Goal: Information Seeking & Learning: Check status

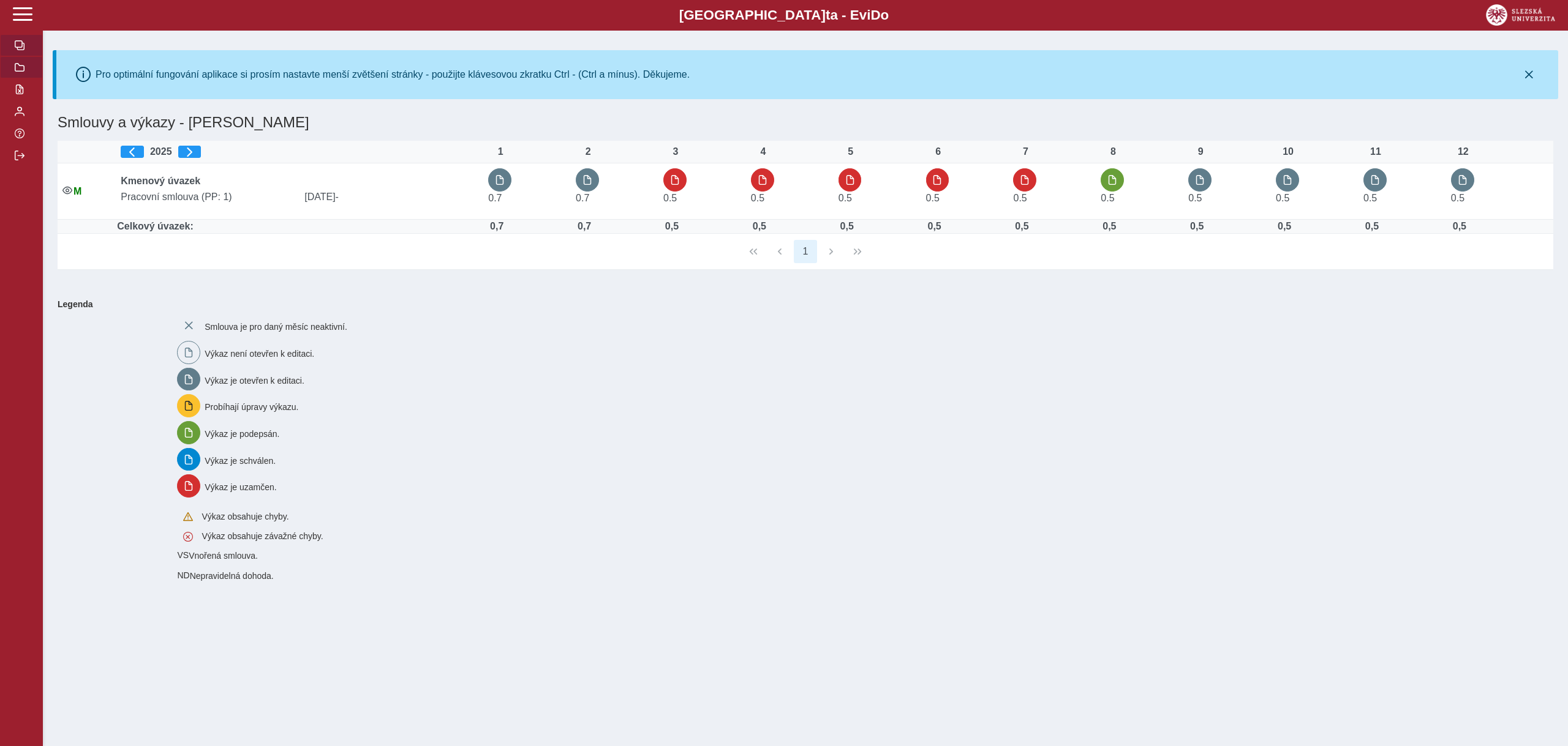
click at [12, 66] on button "button" at bounding box center [22, 68] width 43 height 22
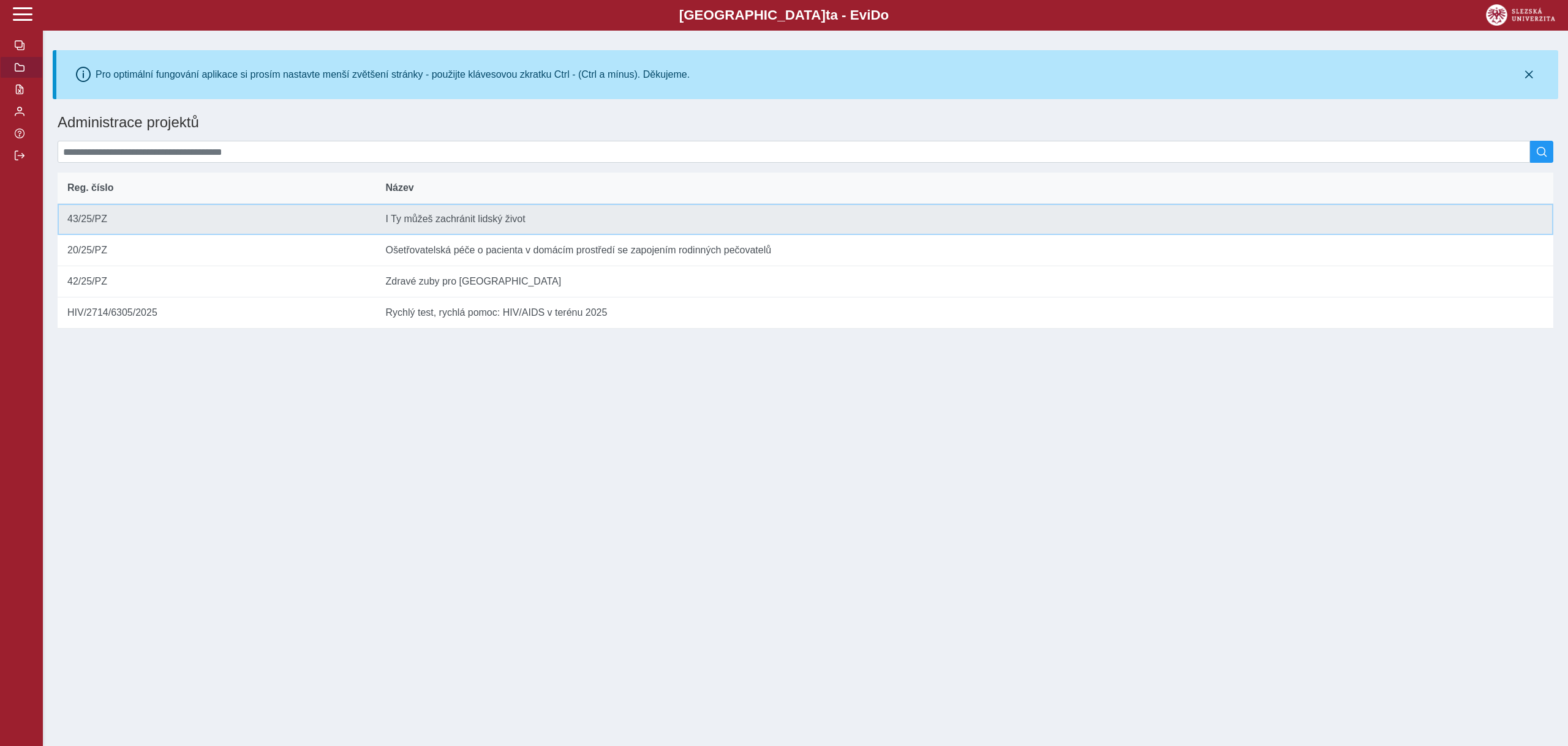
click at [440, 222] on td "Název I [PERSON_NAME] můžeš zachránit lidský život" at bounding box center [964, 219] width 1178 height 31
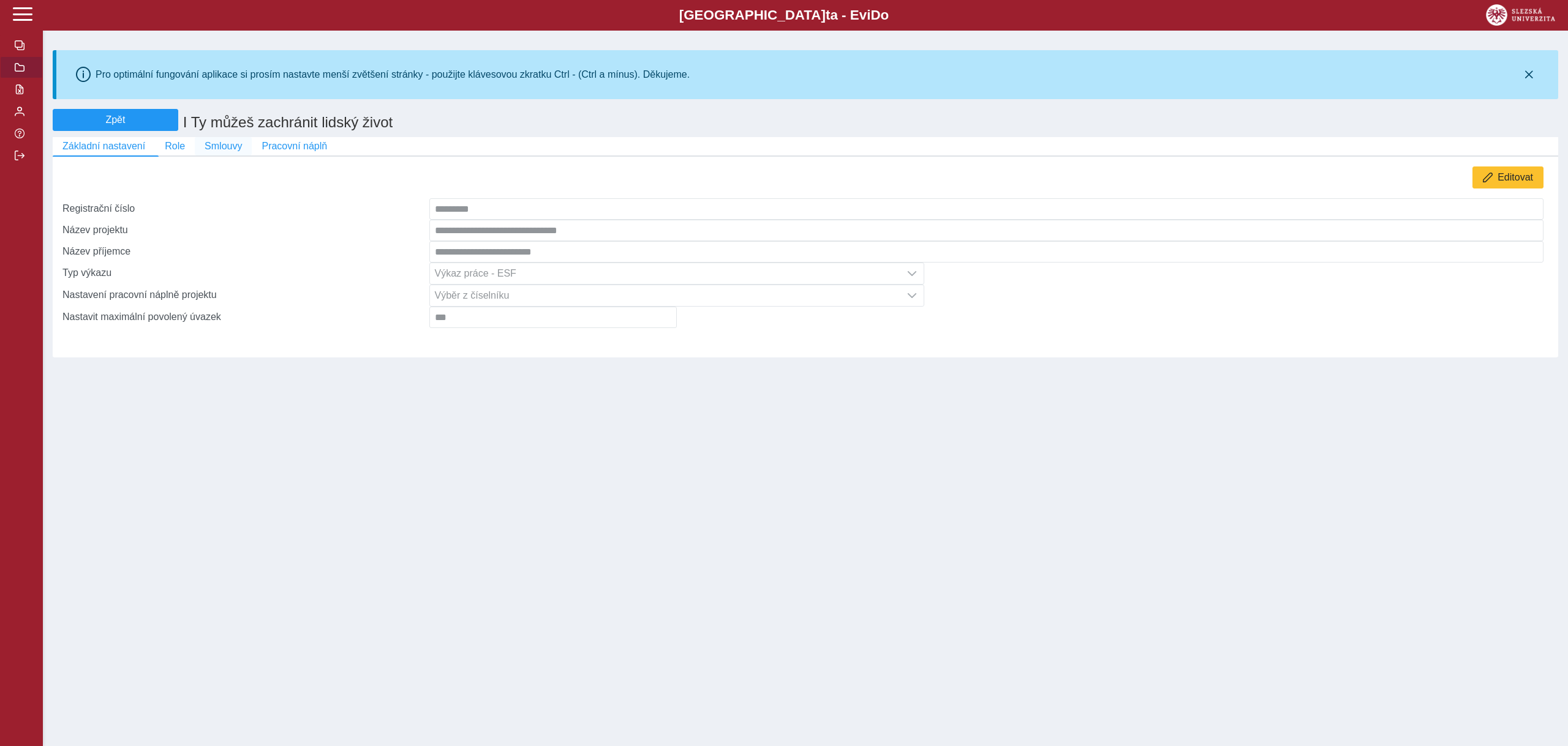
click at [224, 148] on span "Smlouvy" at bounding box center [223, 146] width 38 height 11
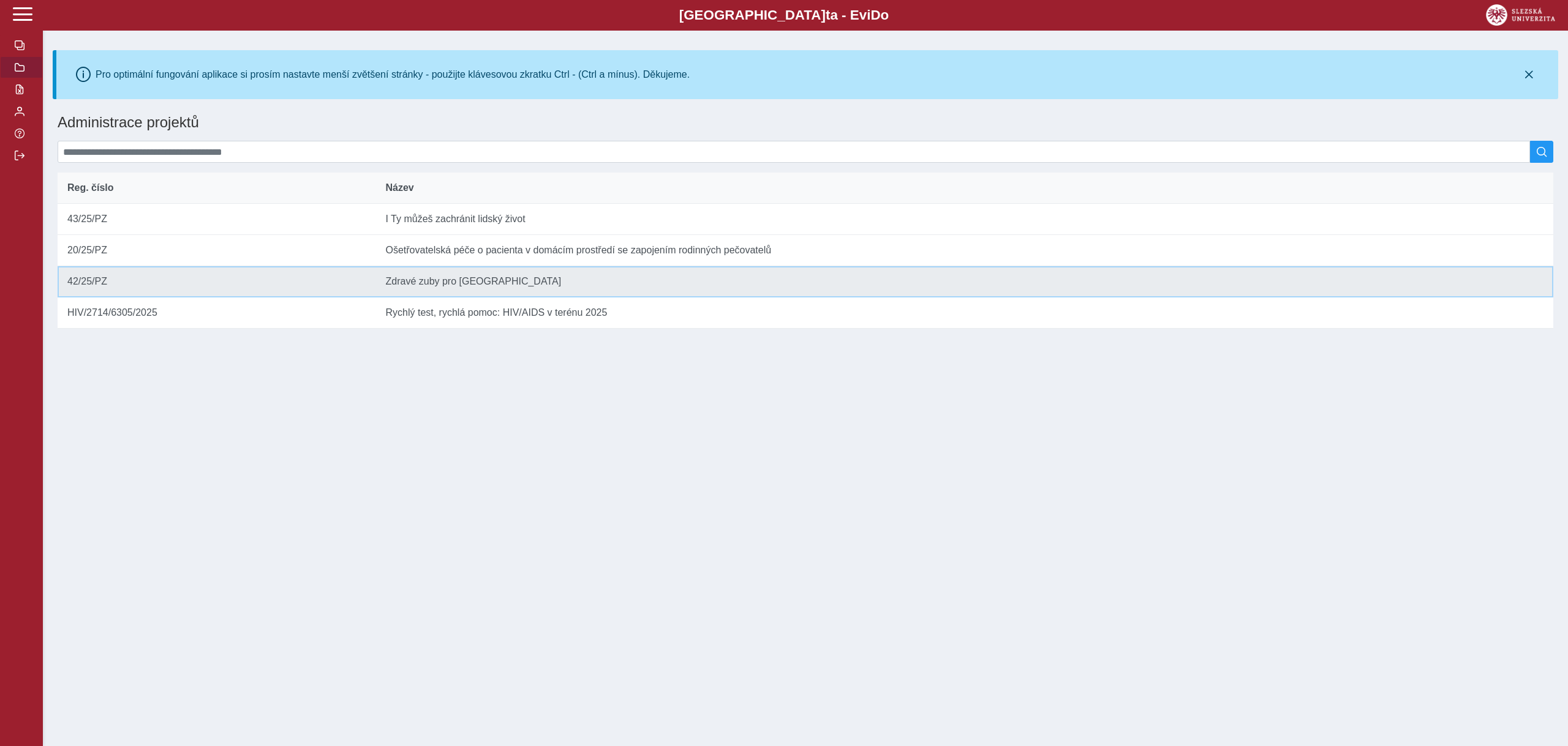
click at [372, 295] on td "Reg. číslo 42/25/PZ" at bounding box center [217, 282] width 318 height 31
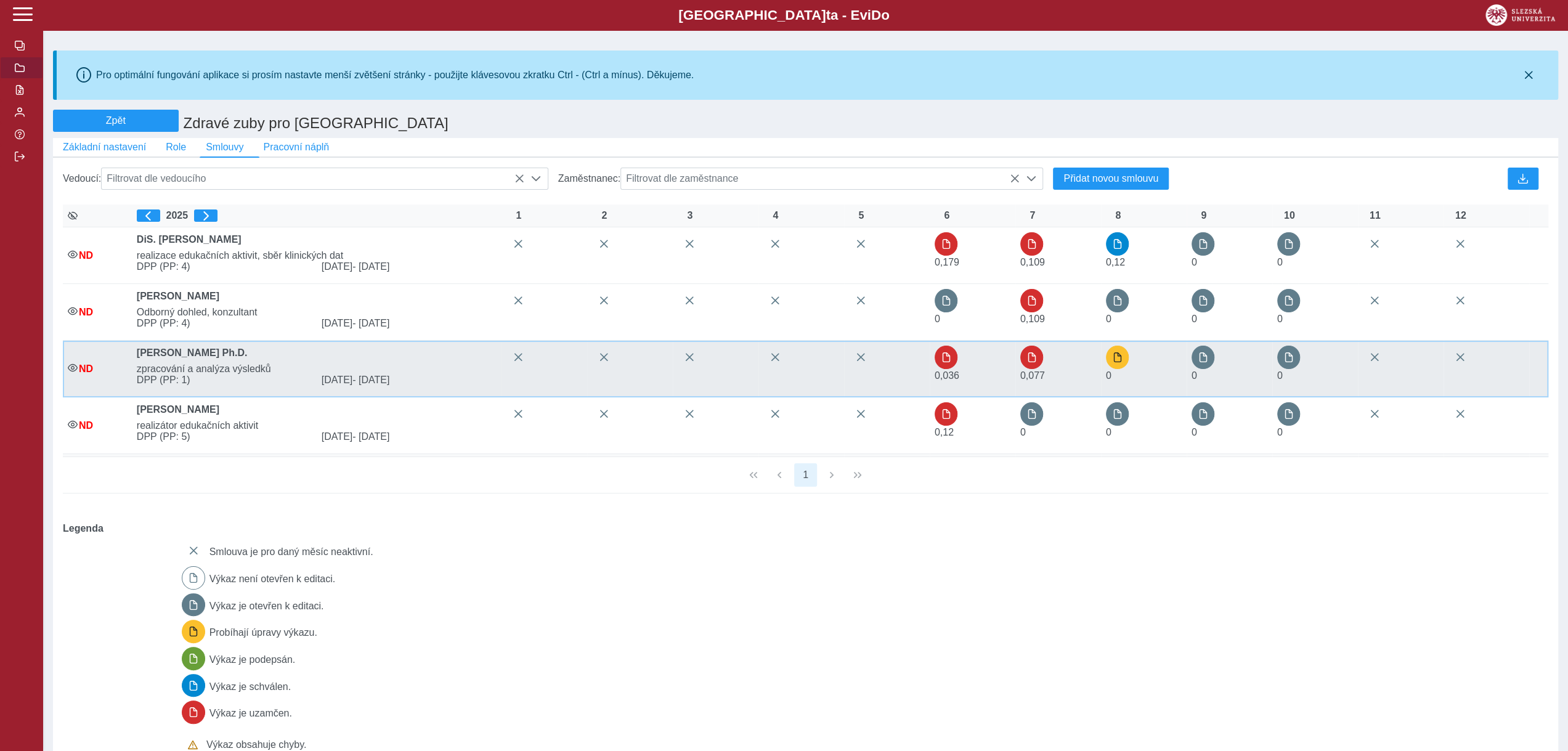
click at [1137, 377] on div "0" at bounding box center [1123, 376] width 34 height 11
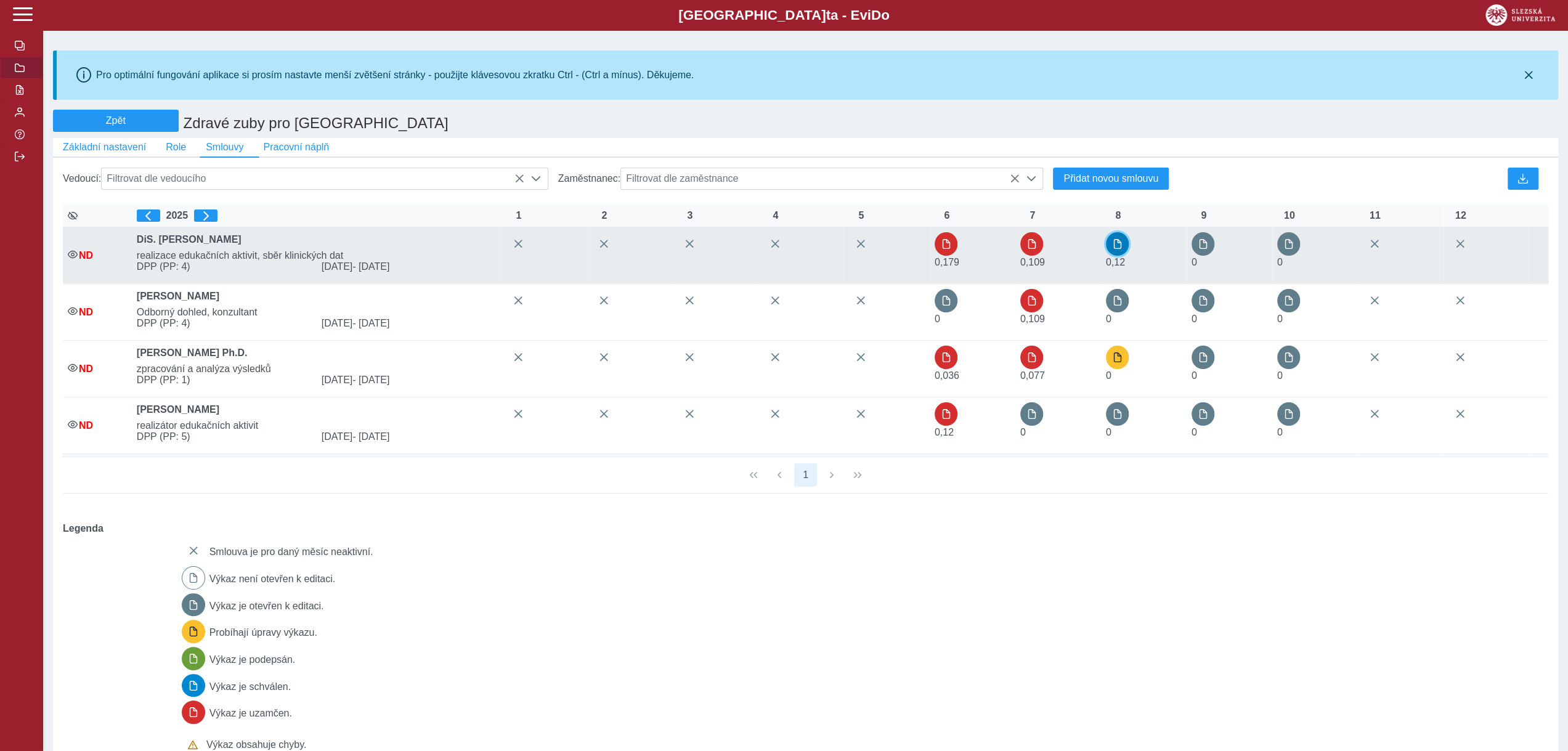
click at [1114, 251] on button "button" at bounding box center [1118, 244] width 24 height 24
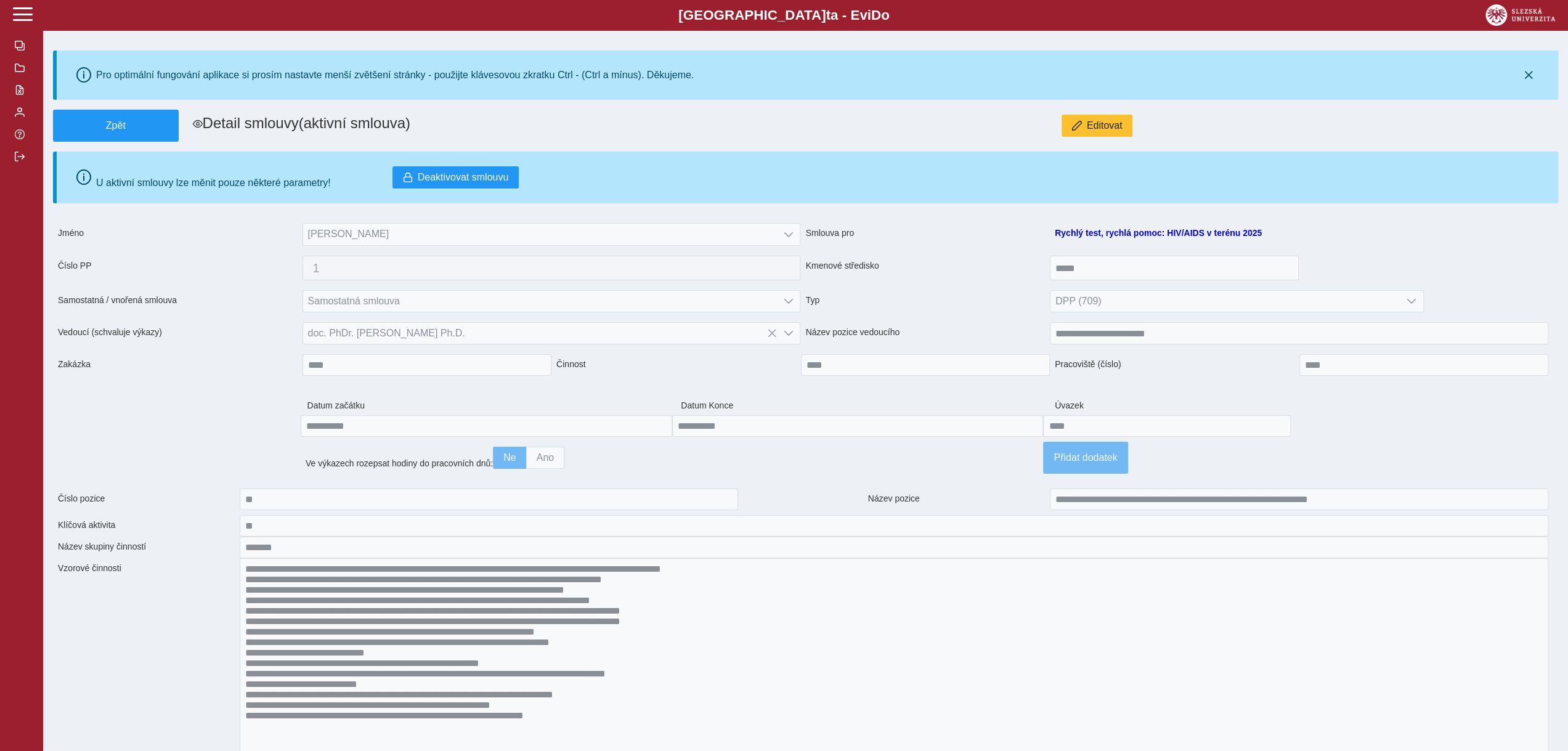
scroll to position [7, 52]
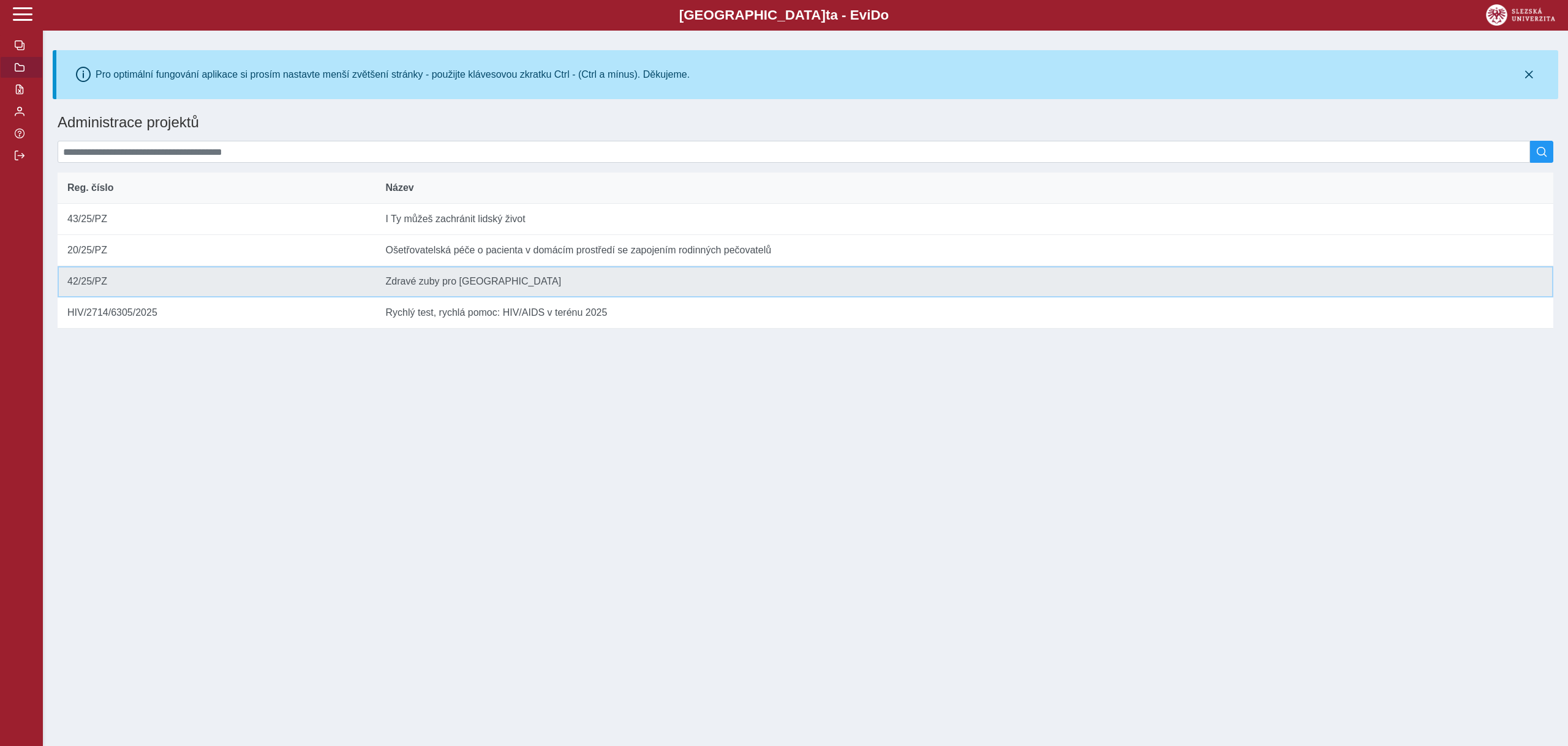
click at [471, 284] on td "Název Zdravé zuby pro [GEOGRAPHIC_DATA]" at bounding box center [964, 282] width 1178 height 31
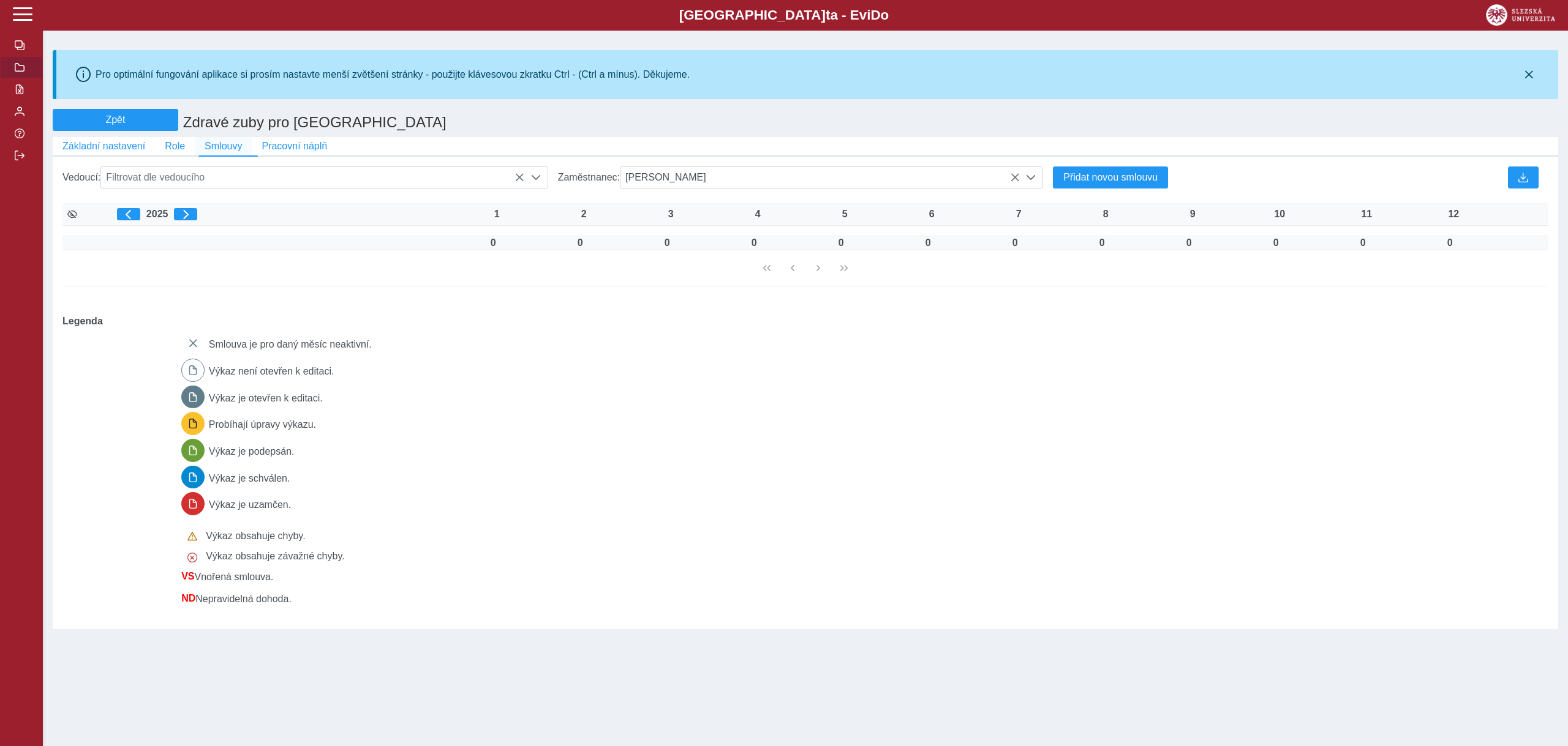
click at [209, 156] on button "Smlouvy" at bounding box center [223, 146] width 57 height 18
click at [213, 150] on span "Smlouvy" at bounding box center [223, 146] width 38 height 11
click at [174, 146] on span "Role" at bounding box center [175, 146] width 20 height 11
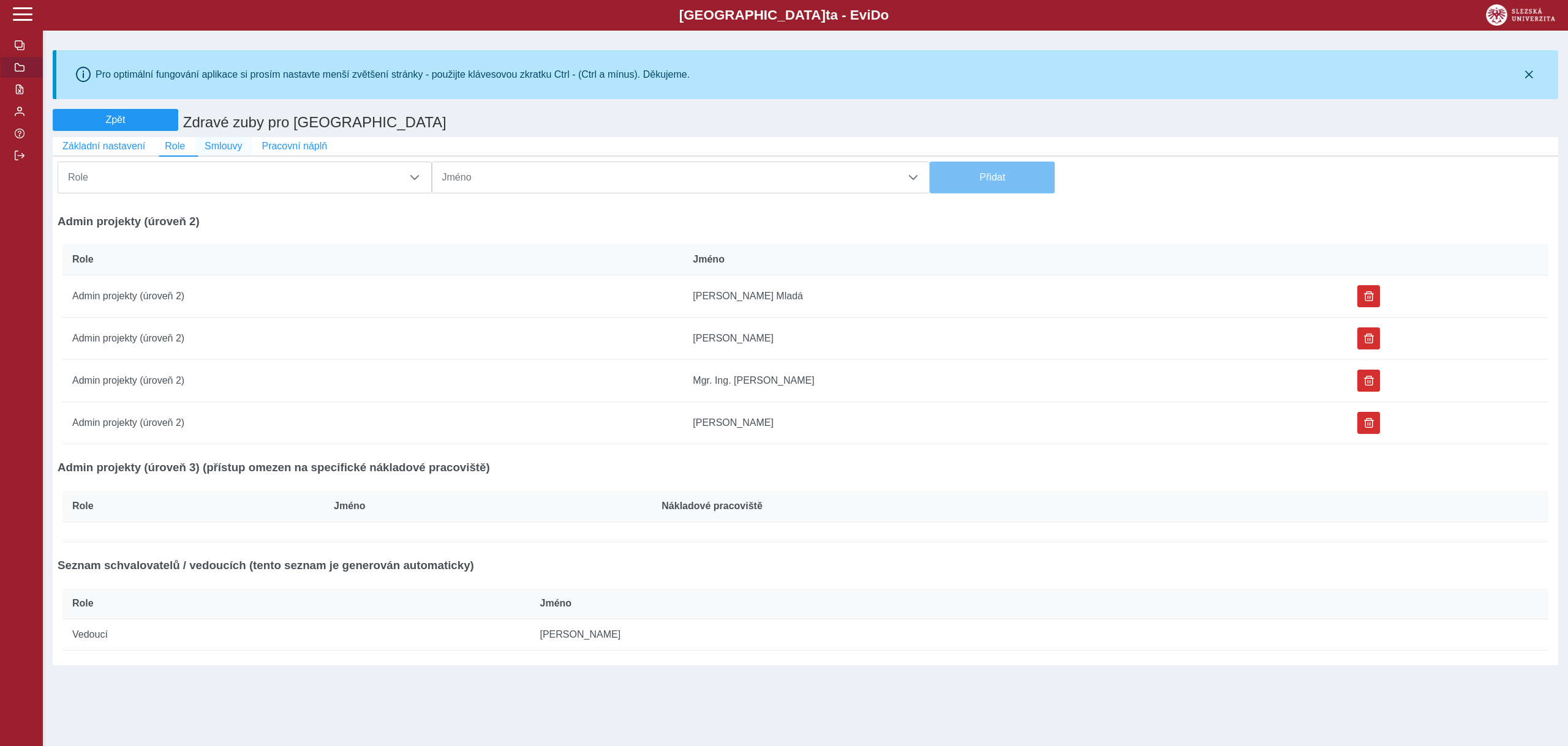
click at [235, 149] on span "Smlouvy" at bounding box center [223, 146] width 38 height 11
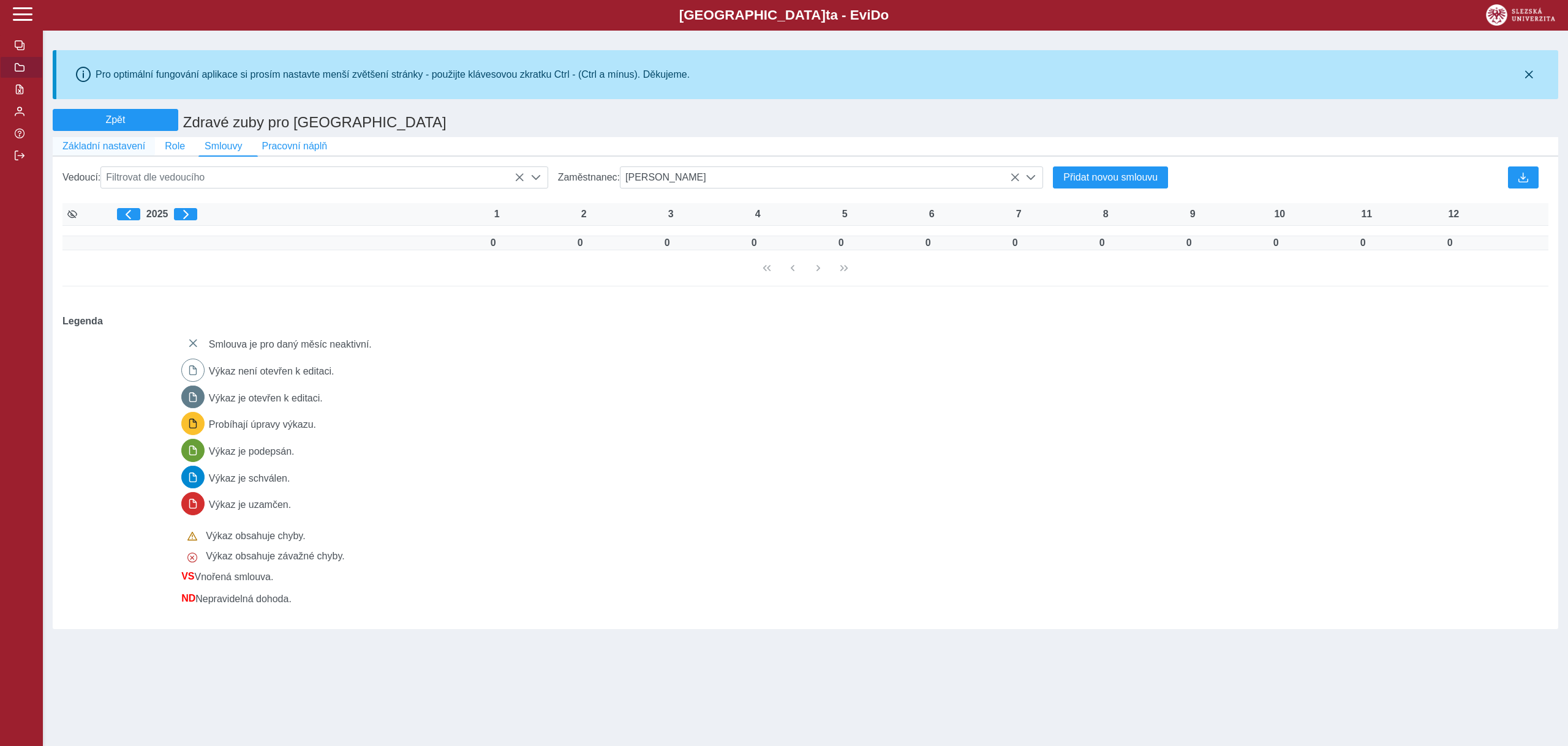
click at [113, 148] on span "Základní nastavení" at bounding box center [104, 146] width 82 height 11
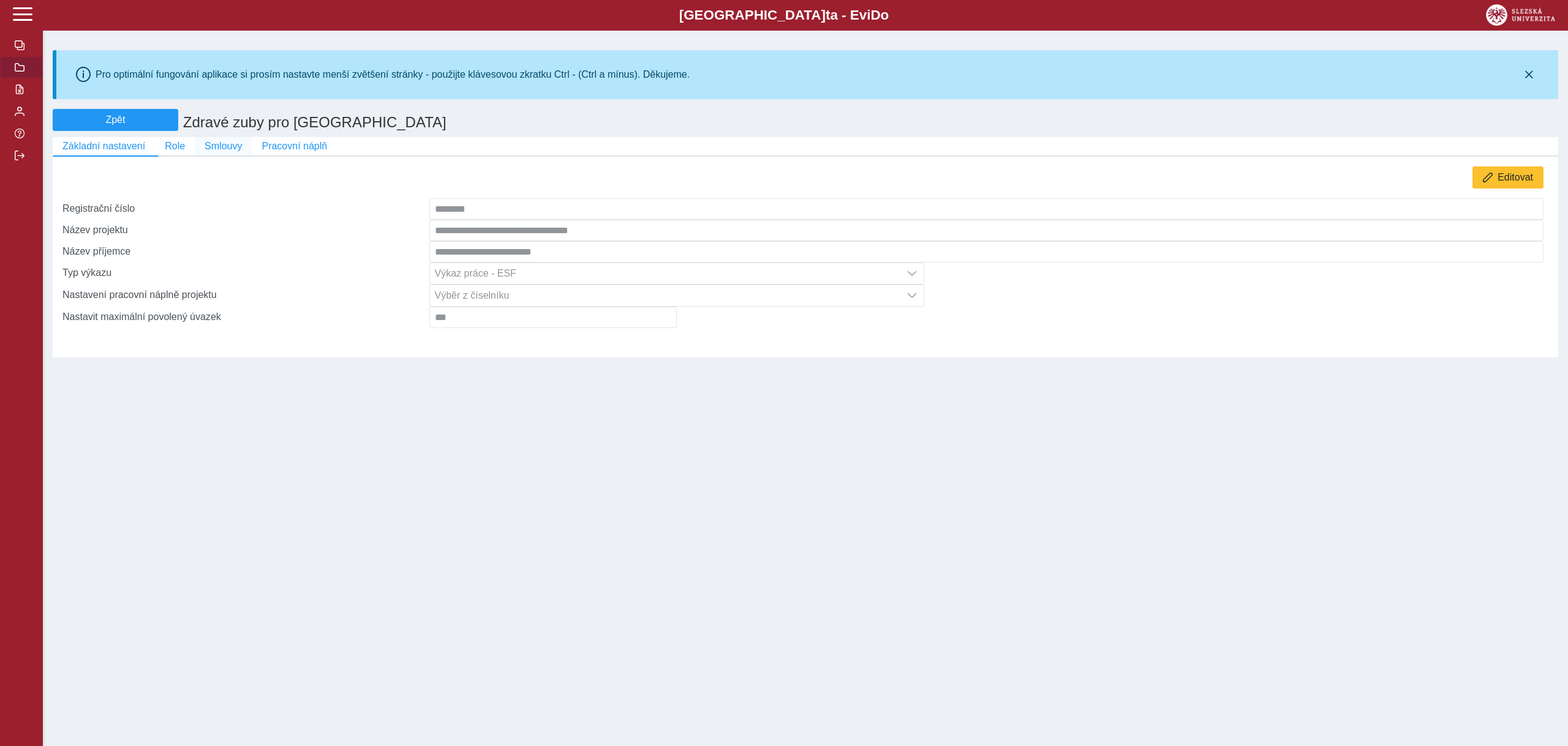
click at [220, 150] on span "Smlouvy" at bounding box center [223, 146] width 38 height 11
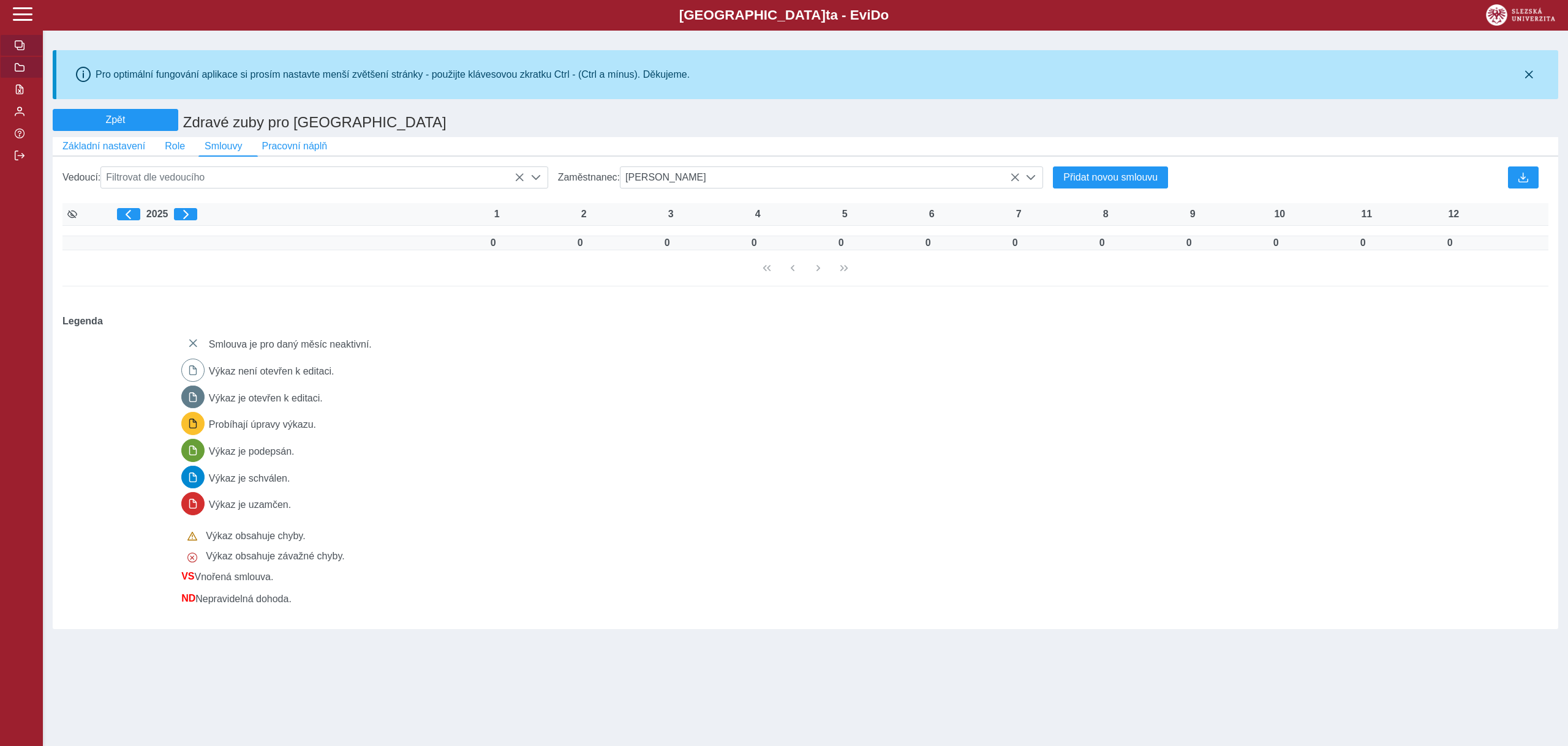
click at [17, 46] on span "button" at bounding box center [20, 46] width 10 height 10
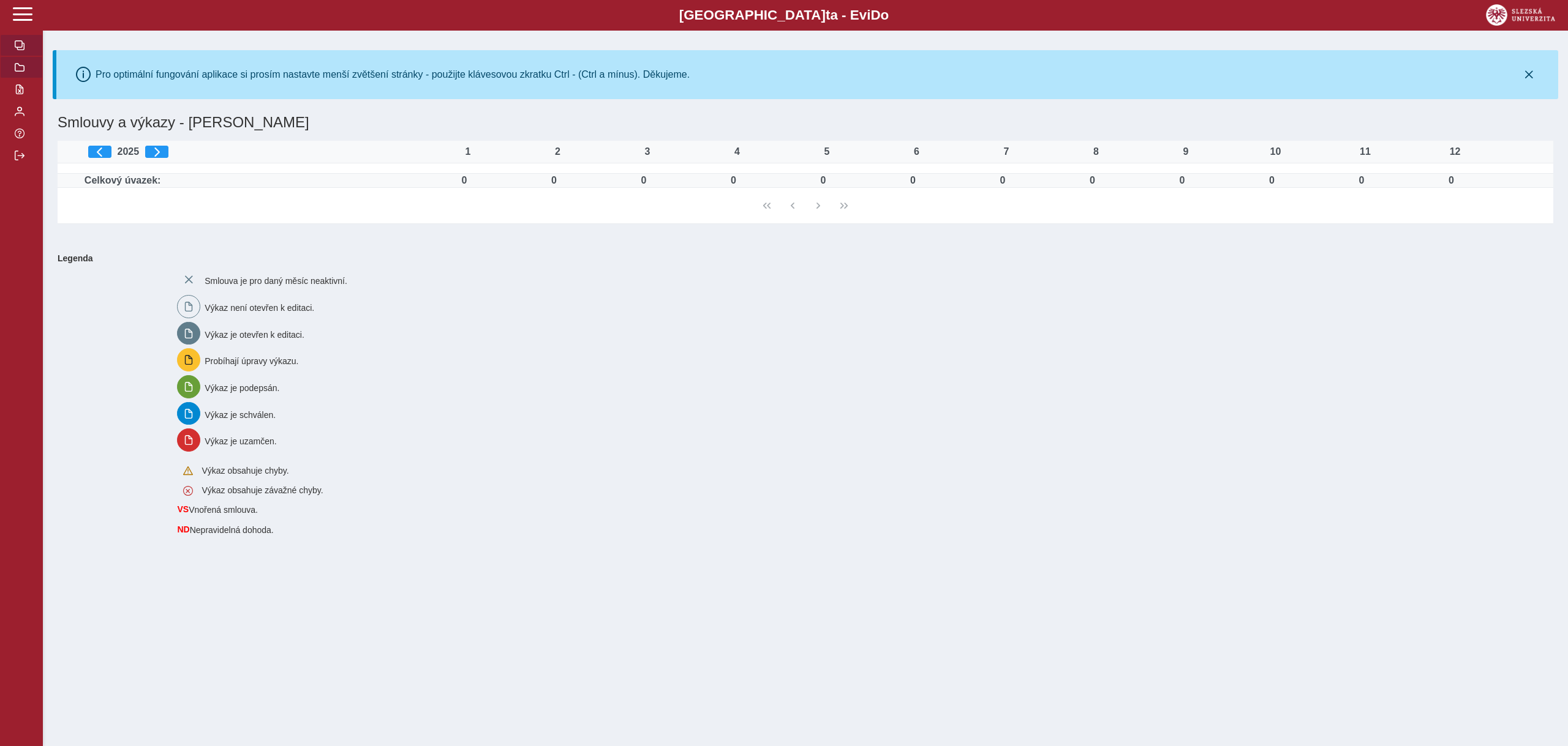
click at [28, 71] on button "button" at bounding box center [22, 68] width 43 height 22
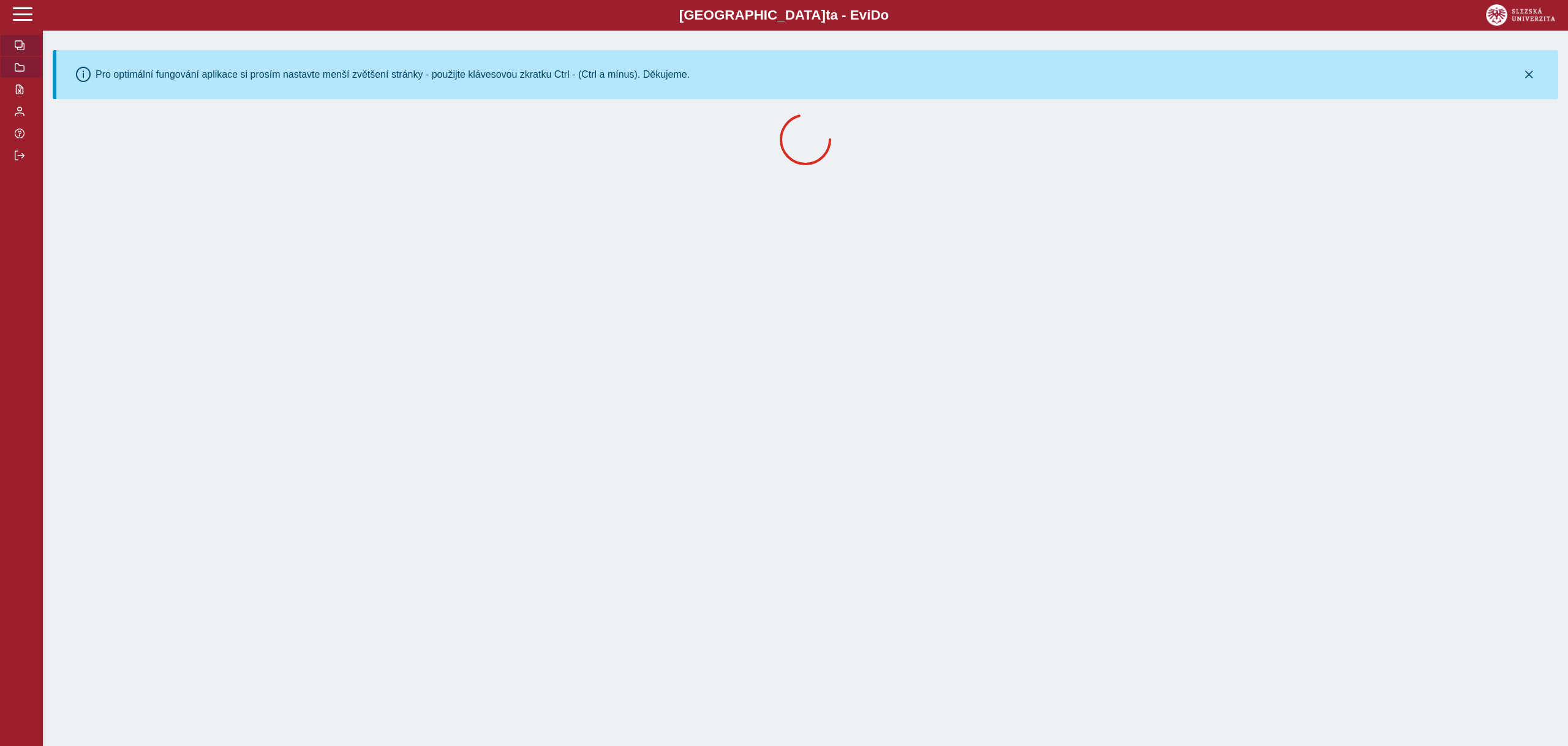
click at [17, 50] on span "button" at bounding box center [20, 46] width 10 height 10
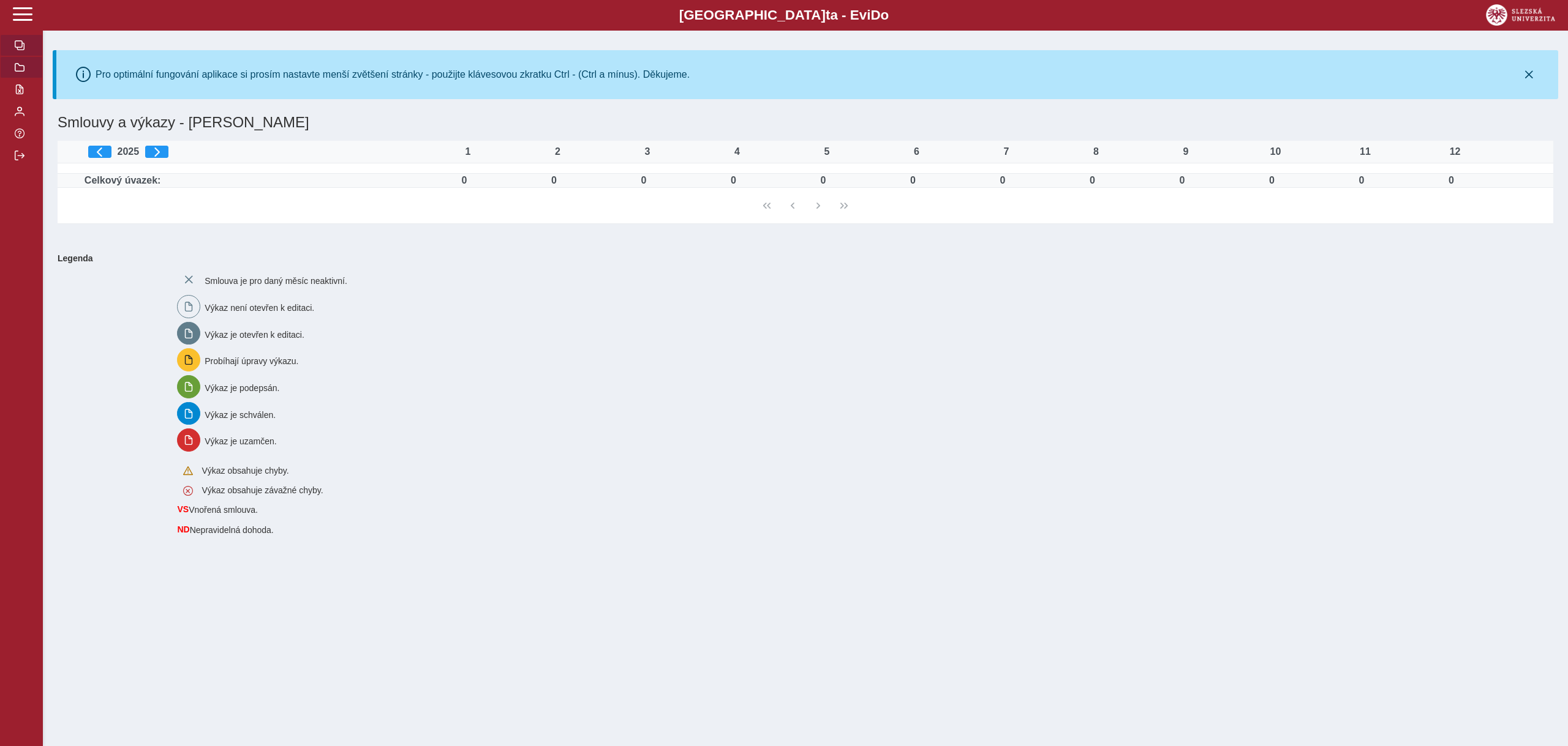
click at [22, 74] on button "button" at bounding box center [22, 68] width 43 height 22
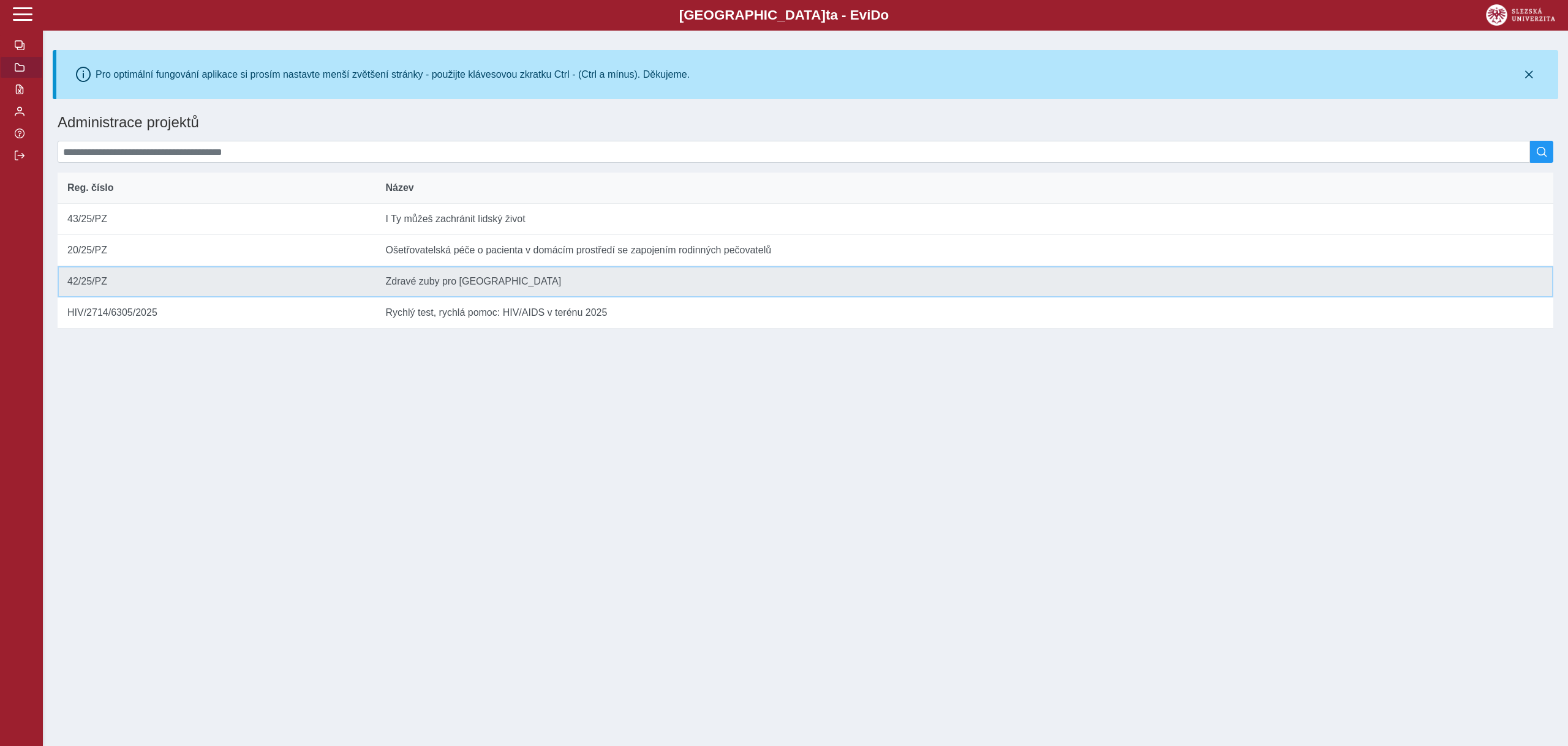
click at [454, 291] on td "Název Zdravé zuby pro [GEOGRAPHIC_DATA]" at bounding box center [964, 282] width 1178 height 31
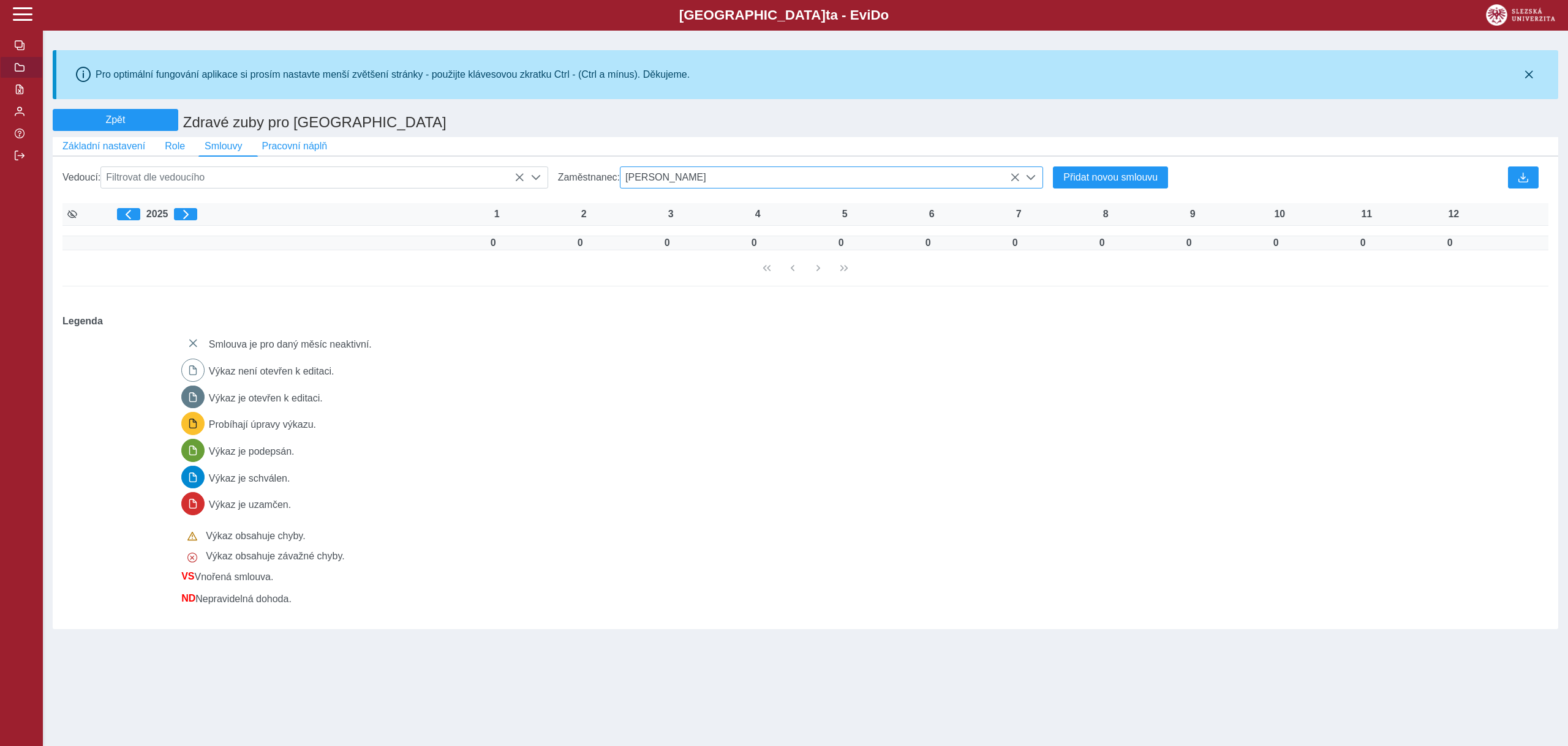
click at [1013, 183] on icon at bounding box center [1015, 178] width 10 height 10
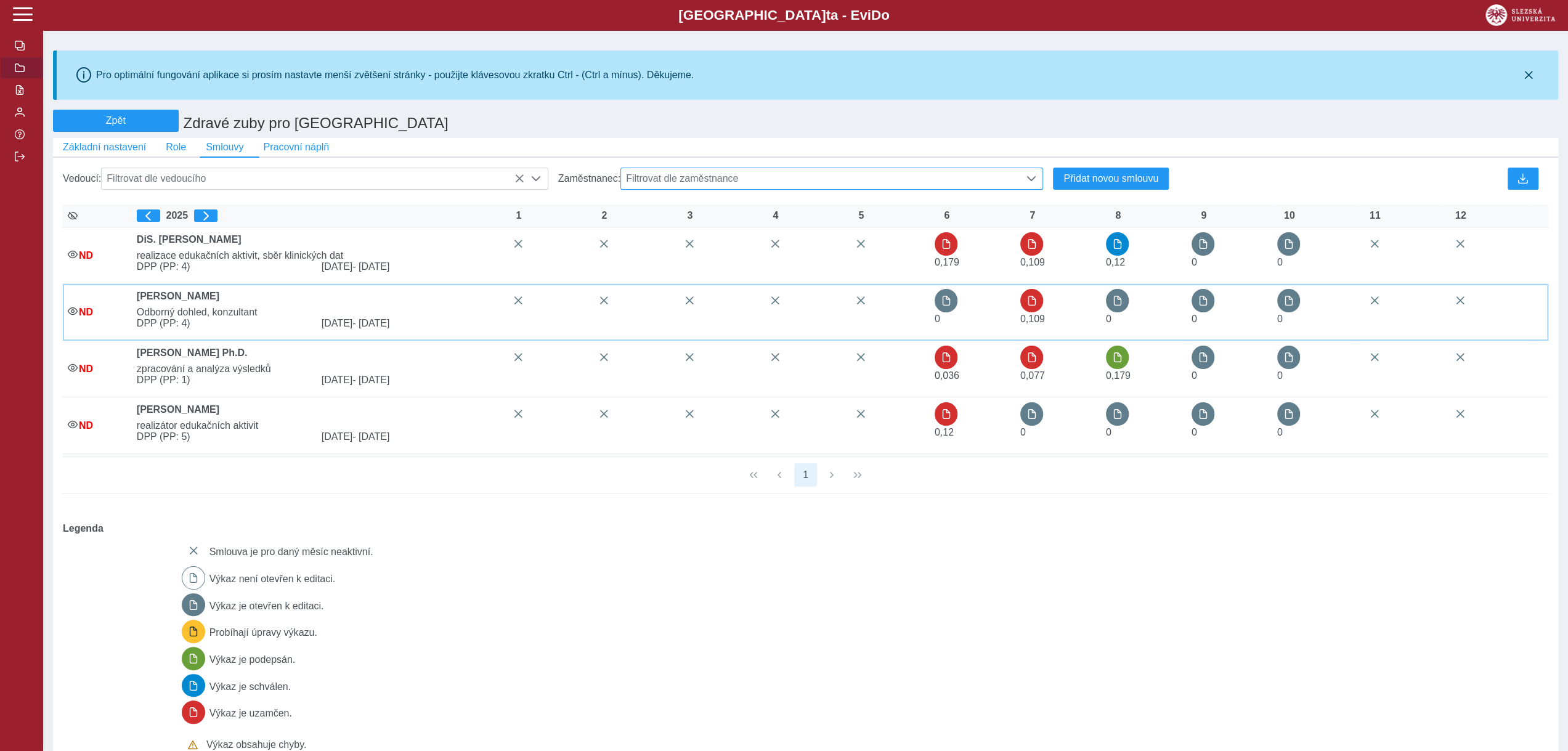
click at [1049, 314] on div "0,109" at bounding box center [1037, 312] width 34 height 46
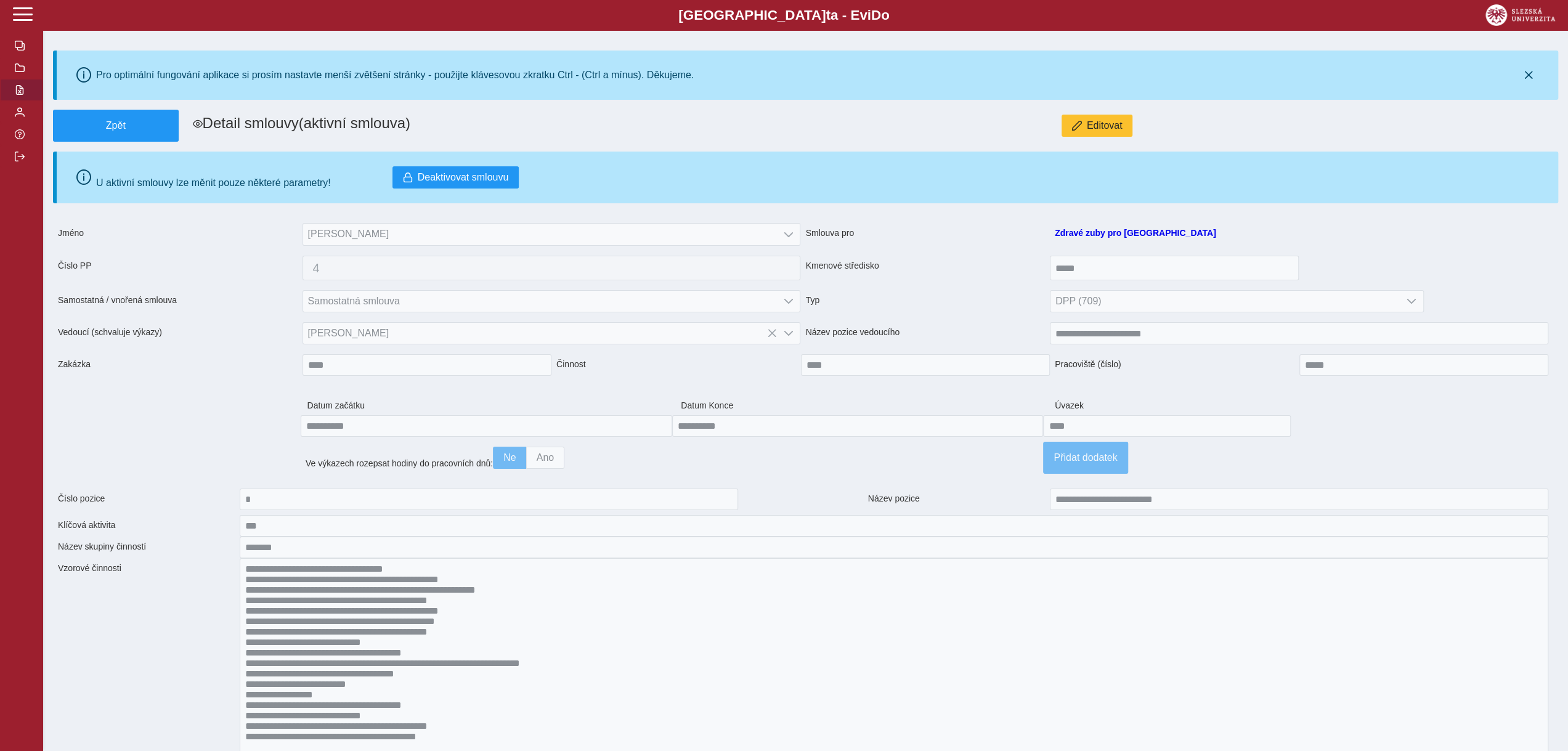
click at [27, 93] on button "button" at bounding box center [22, 90] width 43 height 22
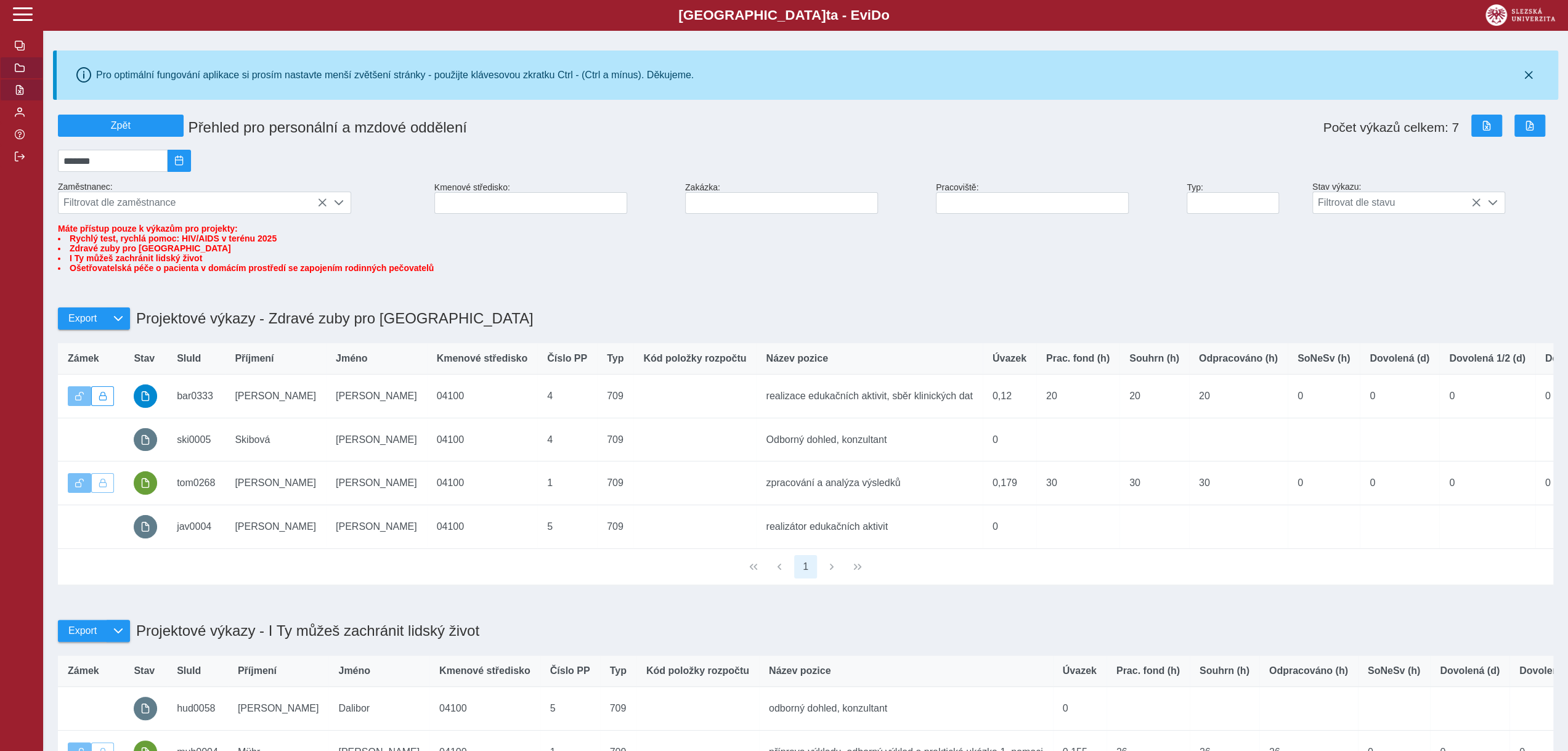
click at [19, 68] on span "button" at bounding box center [20, 68] width 10 height 10
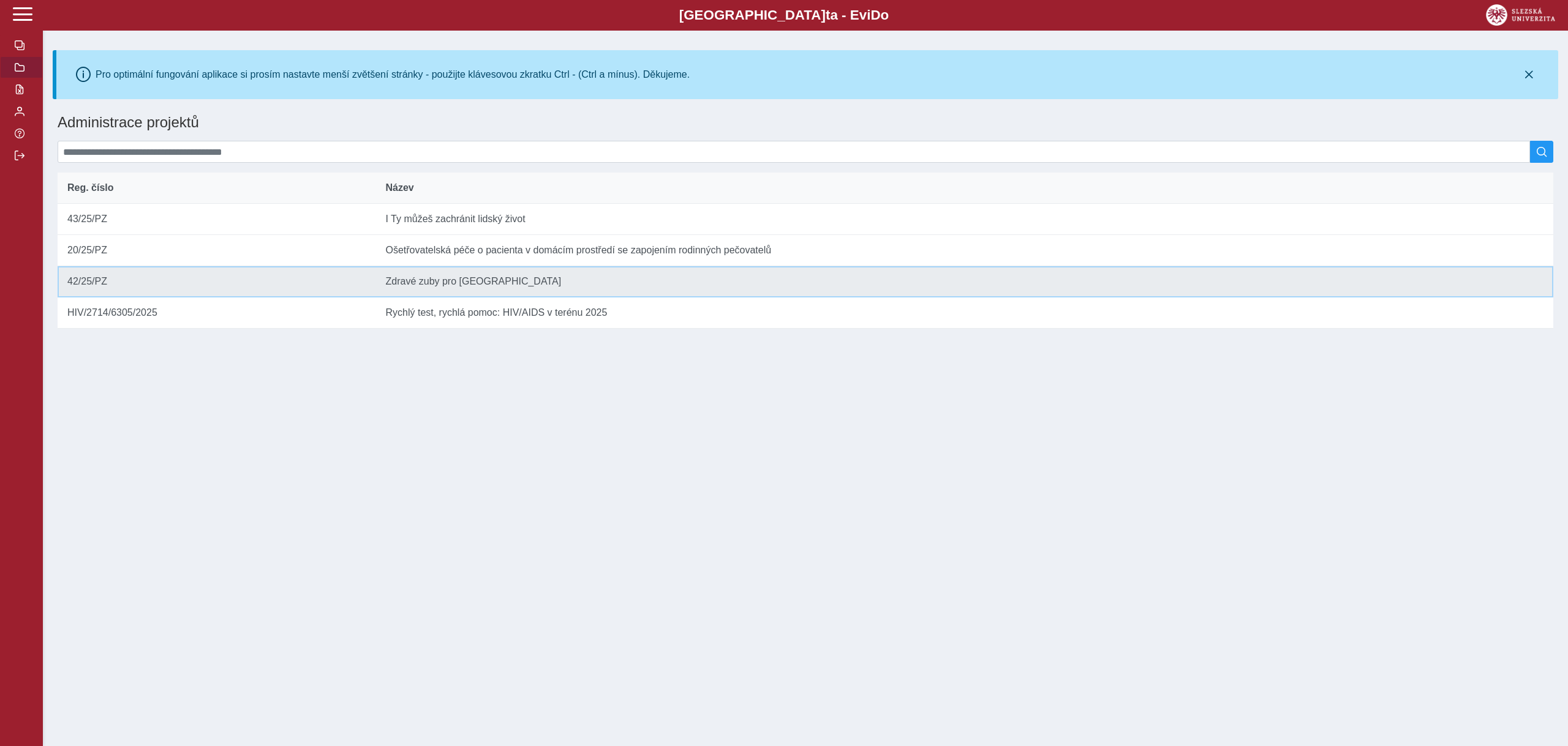
click at [434, 284] on td "Název Zdravé zuby pro [GEOGRAPHIC_DATA]" at bounding box center [964, 282] width 1178 height 31
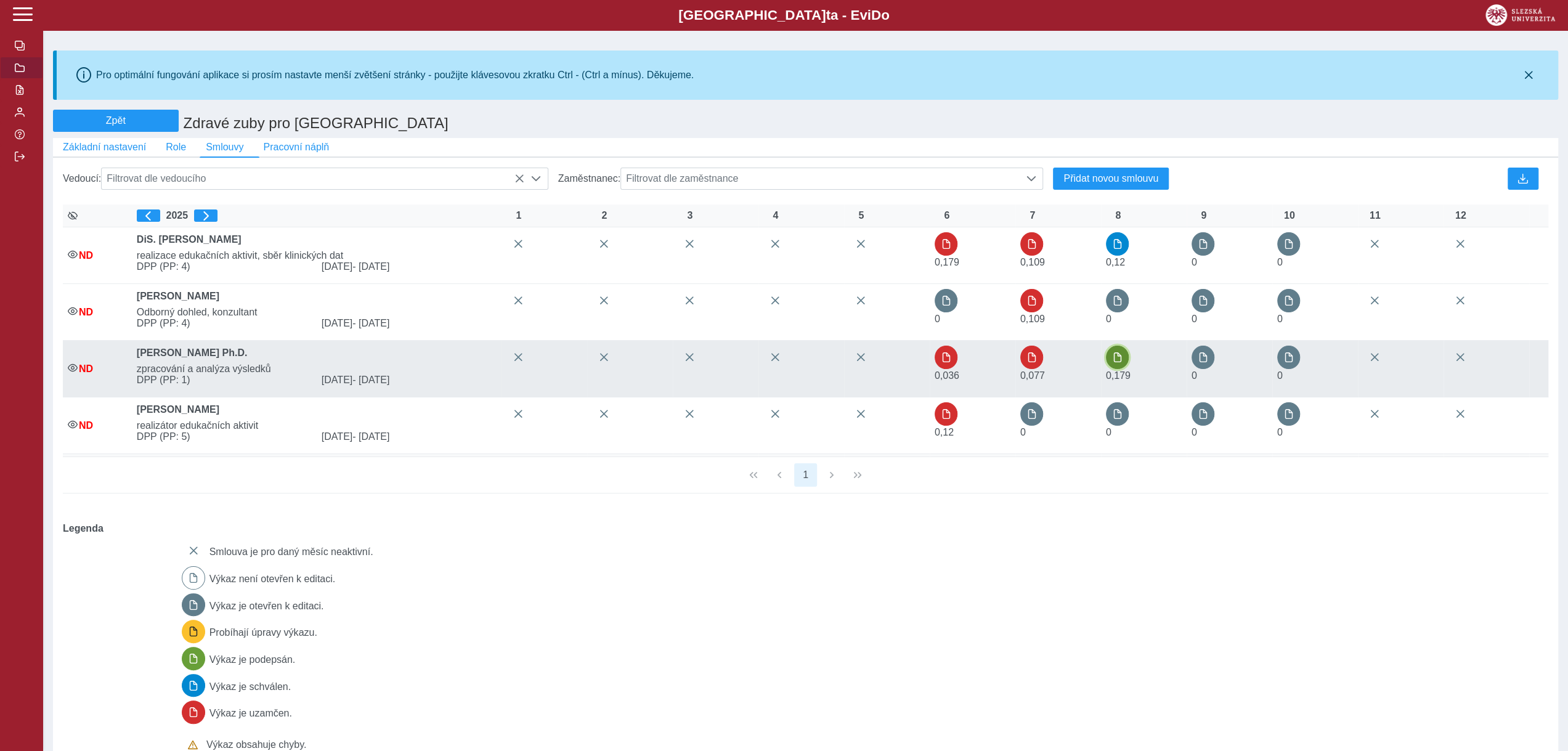
click at [1120, 362] on span "button" at bounding box center [1118, 357] width 10 height 10
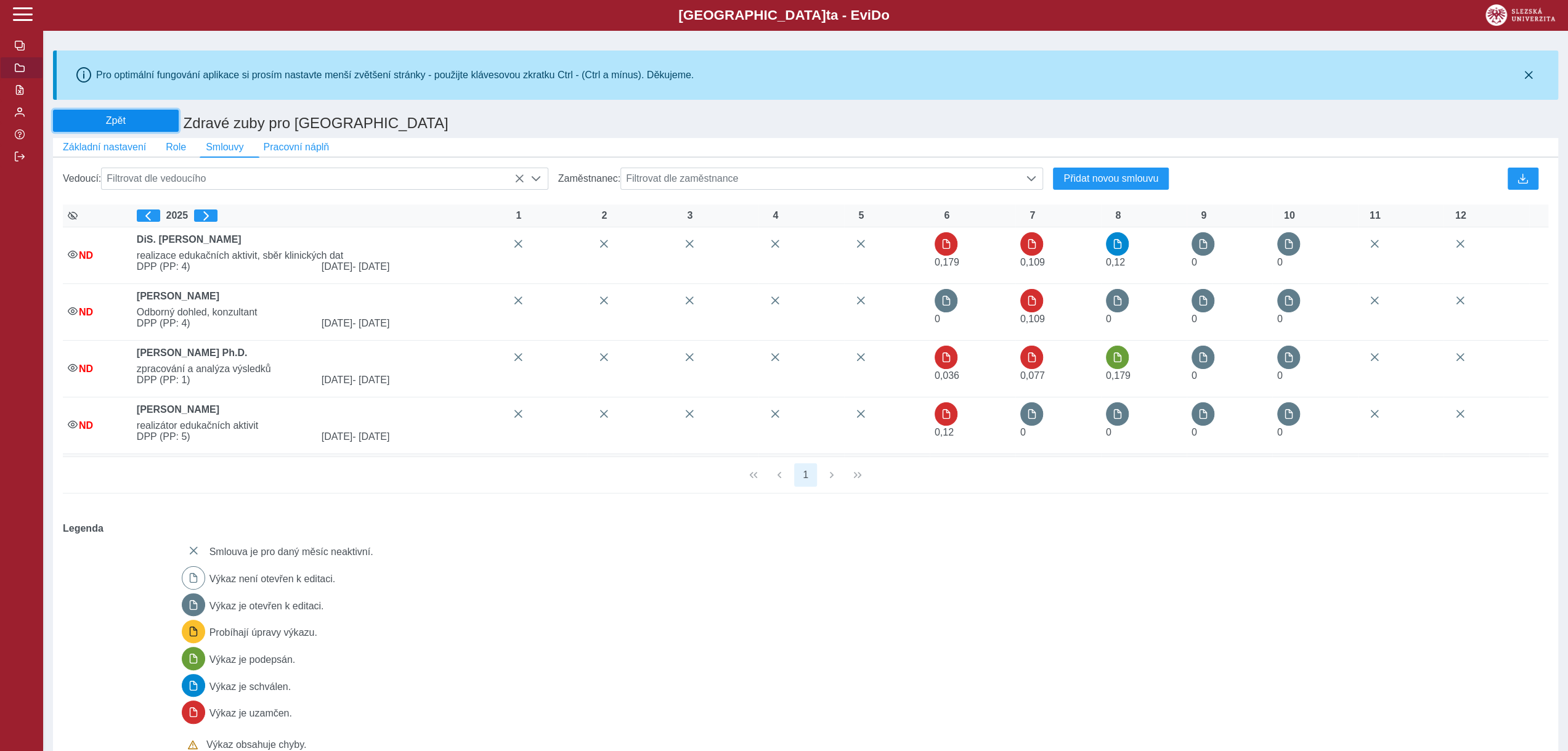
click at [85, 114] on button "Zpět" at bounding box center [116, 121] width 126 height 22
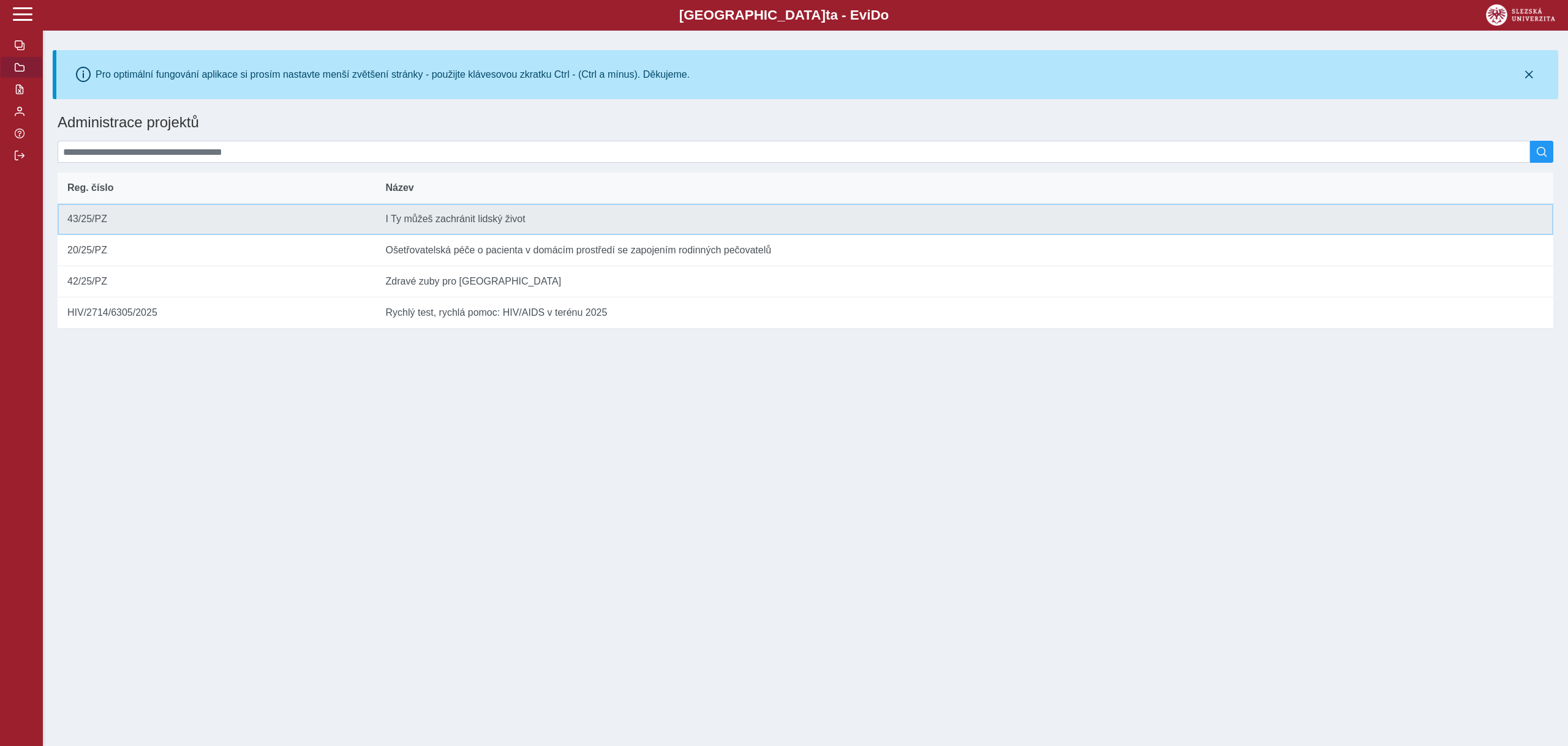
click at [470, 229] on td "Název I [PERSON_NAME] můžeš zachránit lidský život" at bounding box center [964, 219] width 1178 height 31
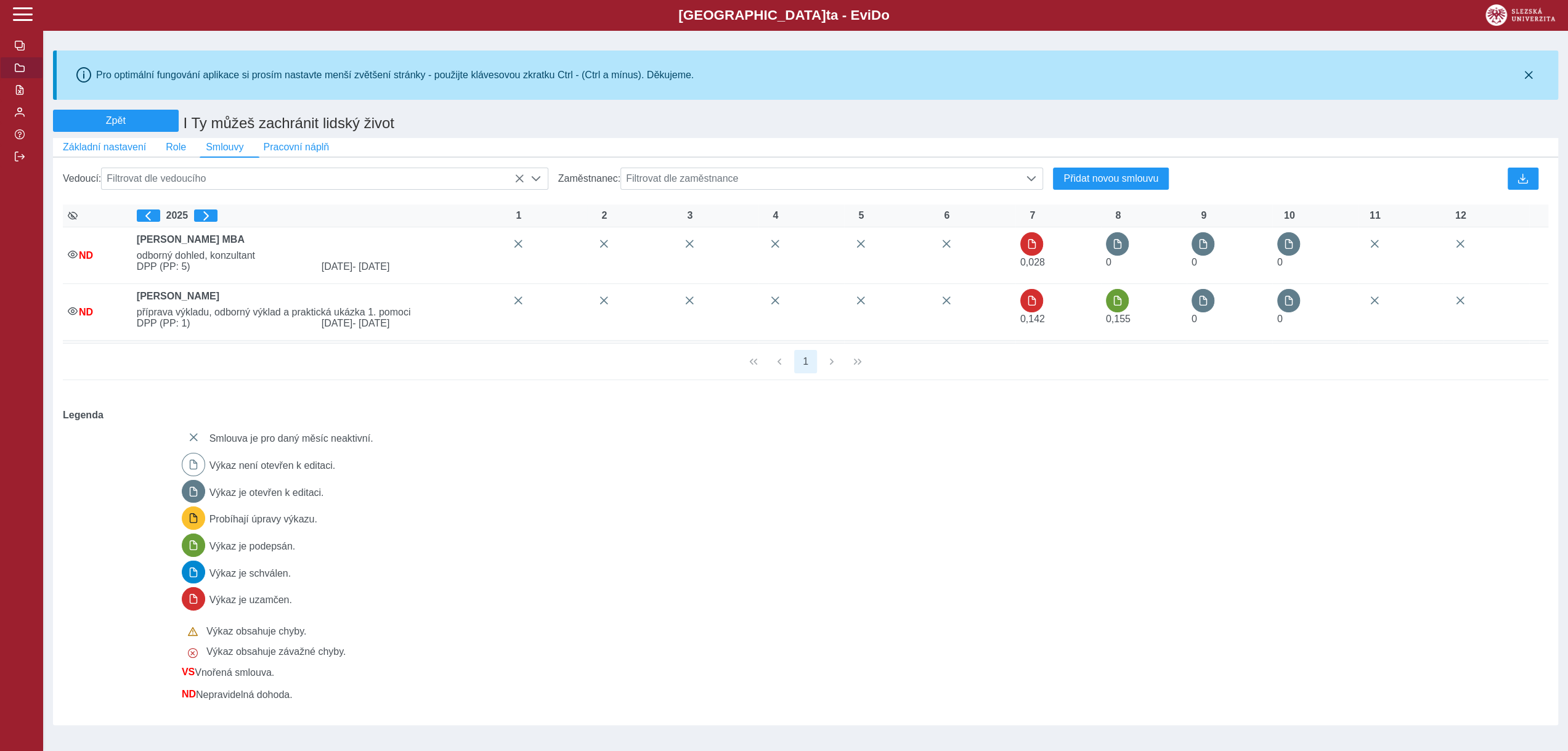
click at [1440, 461] on div "Smlouva je pro daný měsíc neaktivní. Výkaz není otevřen k editaci. Výkaz je ote…" at bounding box center [858, 563] width 1362 height 285
